Goal: Task Accomplishment & Management: Complete application form

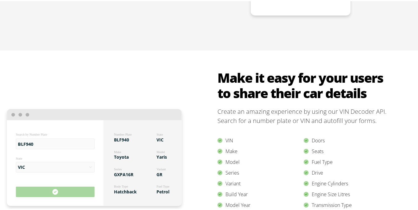
scroll to position [462, 0]
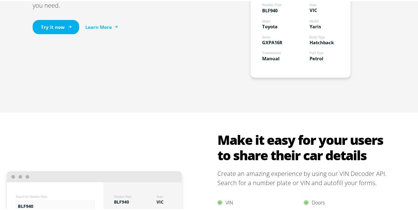
click at [52, 32] on link "Try it now" at bounding box center [56, 26] width 46 height 14
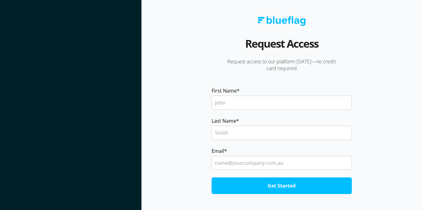
click at [230, 99] on input "First Name *" at bounding box center [282, 103] width 140 height 14
type input "Buck"
type input "Thomson"
type input "buck_t@hotmail.com"
click at [281, 188] on input "Get Started" at bounding box center [282, 186] width 140 height 17
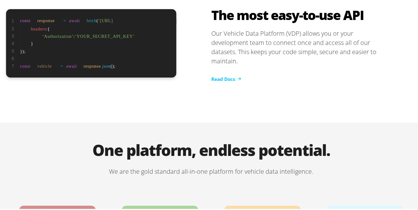
scroll to position [1170, 0]
